Goal: Task Accomplishment & Management: Manage account settings

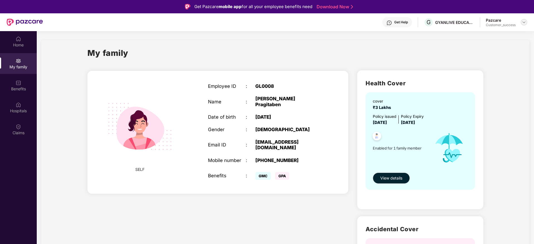
click at [524, 24] on img at bounding box center [523, 22] width 4 height 4
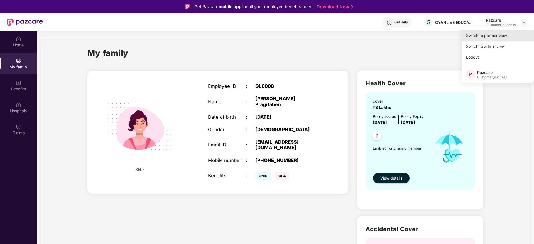
click at [498, 38] on div "Switch to partner view" at bounding box center [497, 35] width 72 height 11
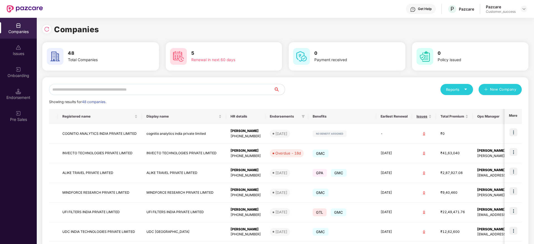
click at [138, 90] on input "text" at bounding box center [161, 89] width 224 height 11
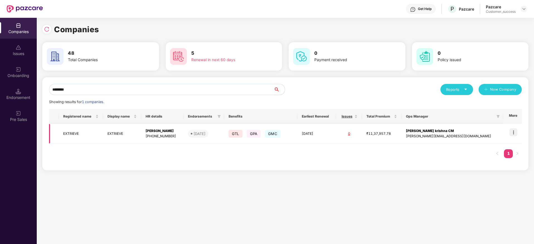
type input "********"
click at [513, 132] on img at bounding box center [513, 133] width 8 height 8
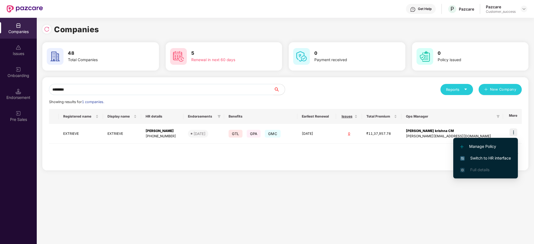
click at [490, 159] on span "Switch to HR interface" at bounding box center [485, 158] width 51 height 6
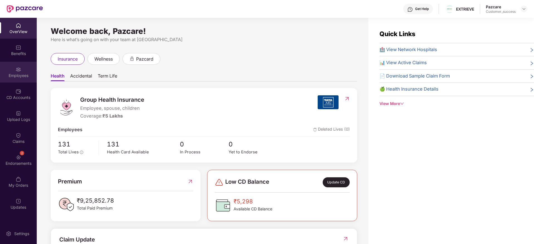
click at [22, 73] on div "Employees" at bounding box center [18, 76] width 37 height 6
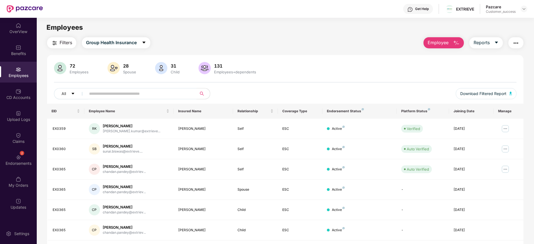
click at [125, 96] on input "text" at bounding box center [139, 94] width 100 height 8
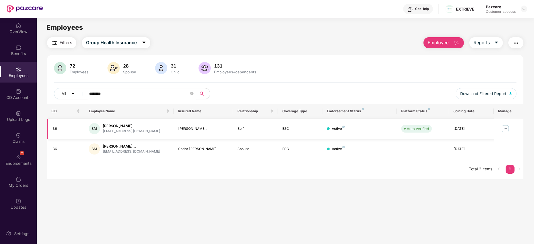
type input "********"
click at [503, 131] on img at bounding box center [504, 128] width 9 height 9
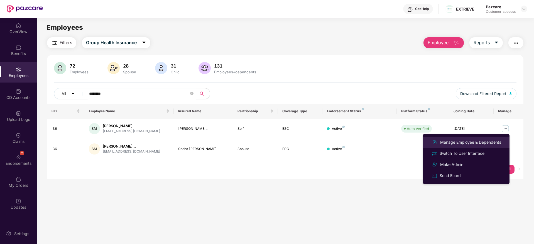
click at [478, 142] on div "Manage Employee & Dependents" at bounding box center [470, 142] width 63 height 6
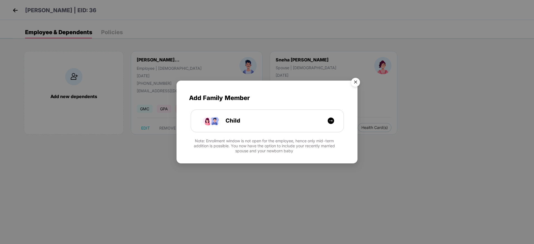
click at [357, 81] on img "Close" at bounding box center [355, 83] width 16 height 16
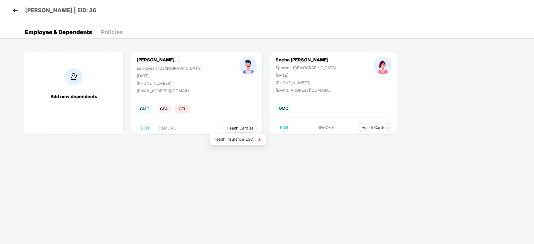
click at [229, 128] on span "Health Card(s)" at bounding box center [239, 128] width 26 height 3
click at [231, 138] on span "Health Insurance(ESC)" at bounding box center [237, 139] width 49 height 6
click at [13, 11] on img at bounding box center [15, 10] width 8 height 8
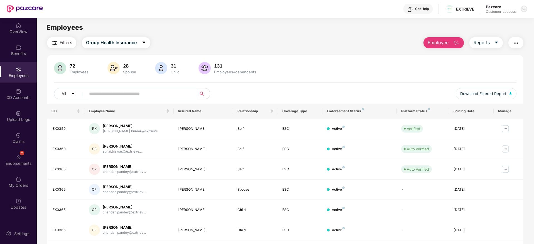
click at [520, 8] on div at bounding box center [523, 9] width 7 height 7
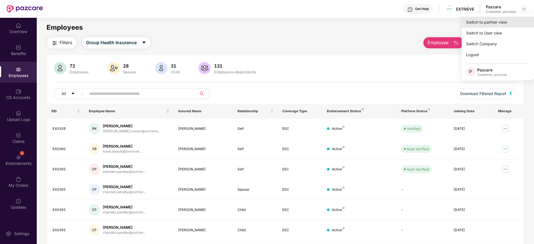
click at [490, 23] on div "Switch to partner view" at bounding box center [497, 22] width 72 height 11
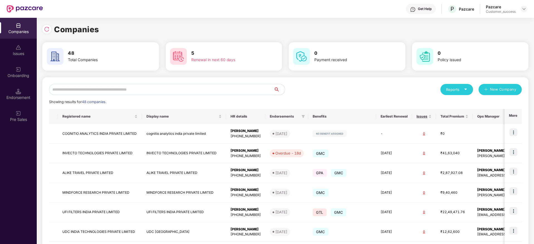
click at [120, 89] on input "text" at bounding box center [161, 89] width 224 height 11
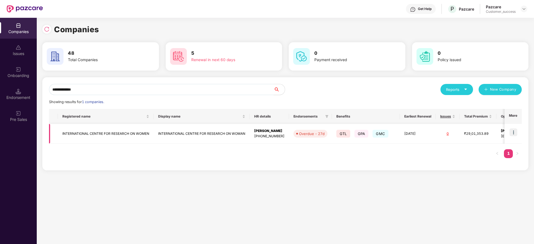
type input "**********"
click at [514, 131] on img at bounding box center [513, 133] width 8 height 8
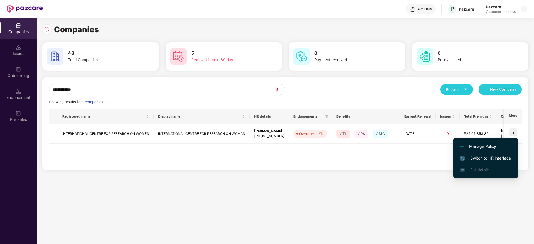
click at [487, 159] on span "Switch to HR interface" at bounding box center [485, 158] width 51 height 6
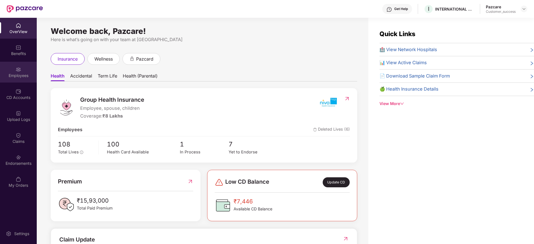
click at [18, 74] on div "Employees" at bounding box center [18, 76] width 37 height 6
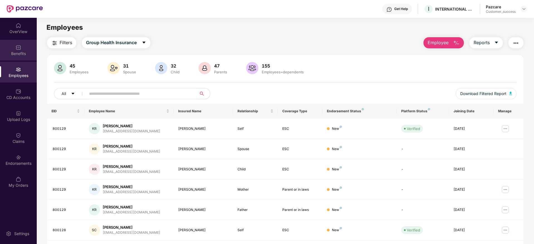
click at [19, 53] on div "Benefits" at bounding box center [18, 54] width 37 height 6
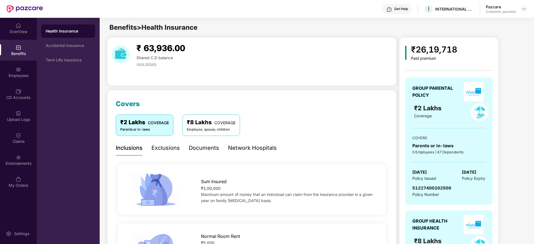
click at [196, 125] on div "₹8 Lakhs COVERAGE" at bounding box center [211, 122] width 49 height 9
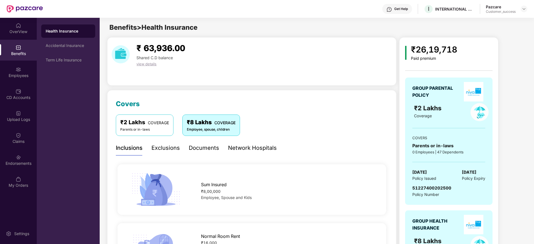
click at [305, 124] on div "₹2 Lakhs COVERAGE Parents or in-laws ₹8 Lakhs COVERAGE Employee, spouse, childr…" at bounding box center [252, 125] width 272 height 21
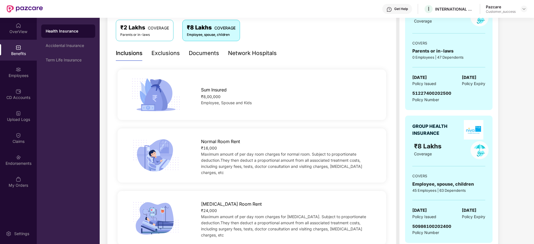
scroll to position [100, 0]
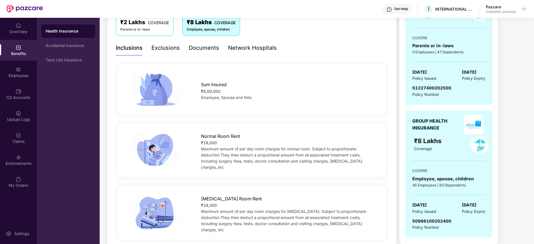
click at [206, 47] on div "Documents" at bounding box center [204, 48] width 30 height 9
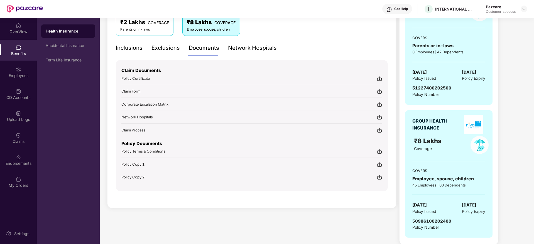
click at [379, 151] on img at bounding box center [379, 152] width 6 height 6
